Goal: Information Seeking & Learning: Learn about a topic

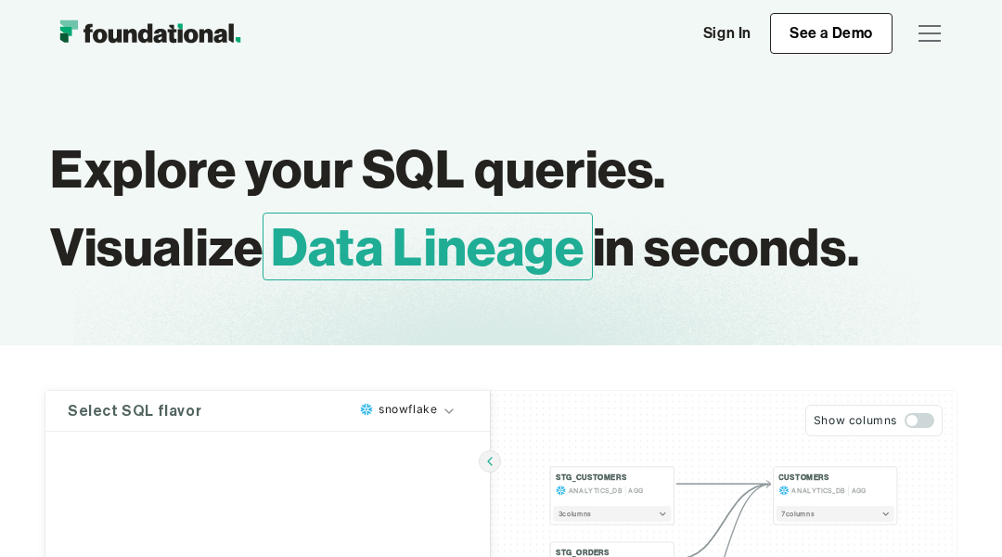
type textarea "**********"
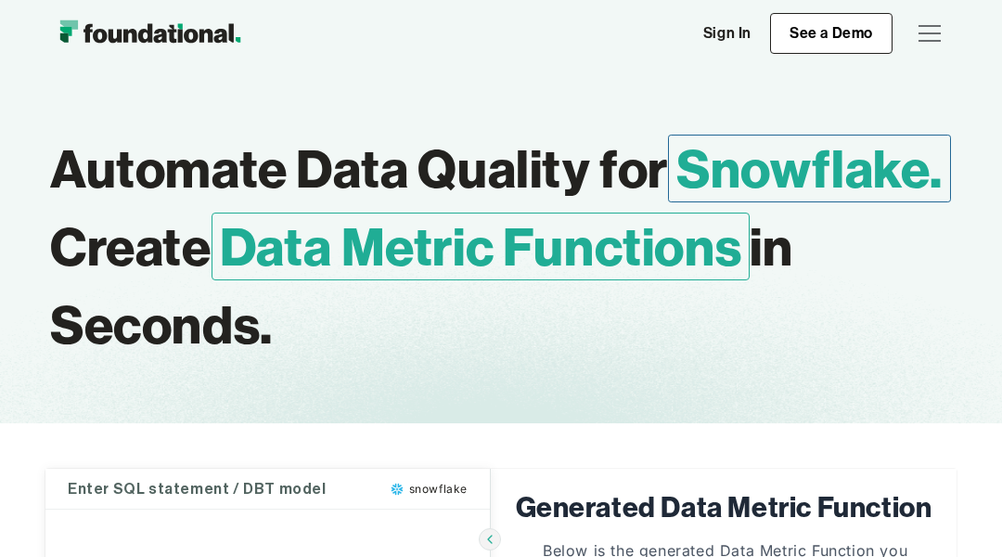
type textarea "**********"
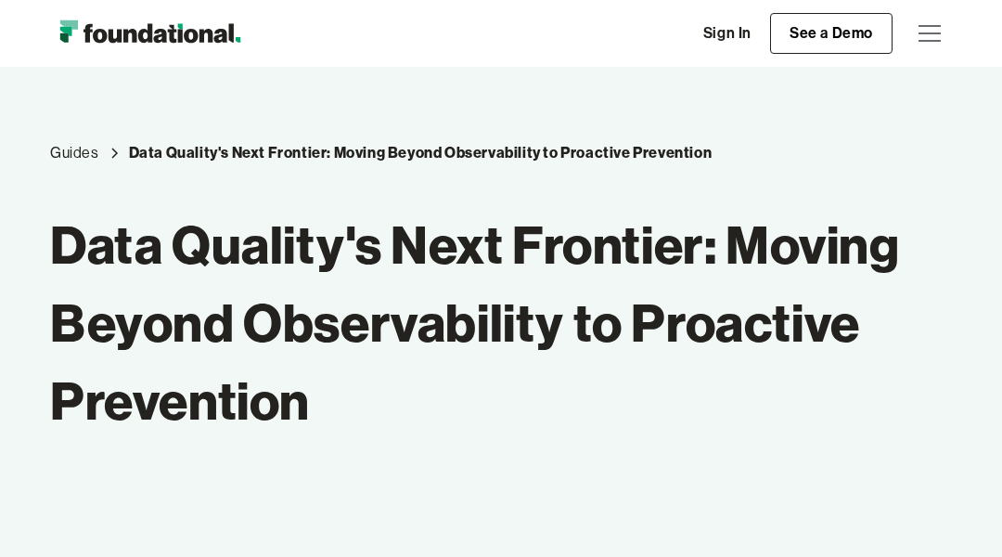
scroll to position [568, 0]
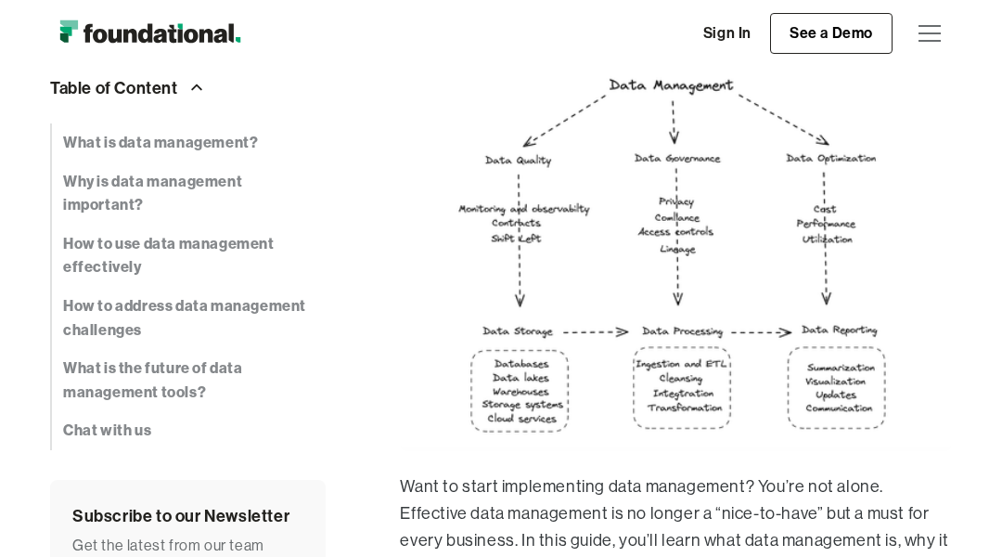
scroll to position [490, 0]
